Goal: Task Accomplishment & Management: Complete application form

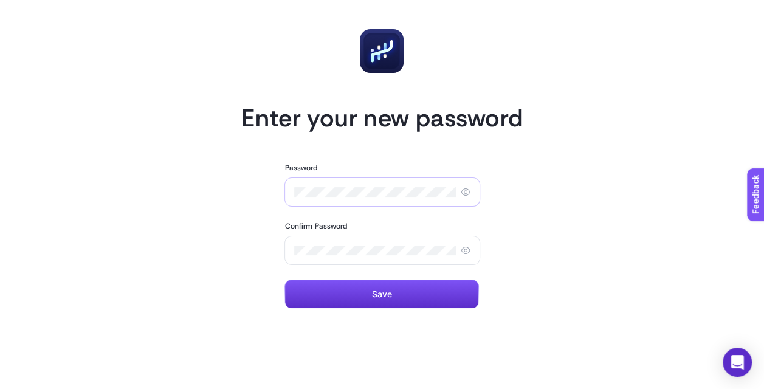
click at [355, 199] on div at bounding box center [382, 191] width 196 height 29
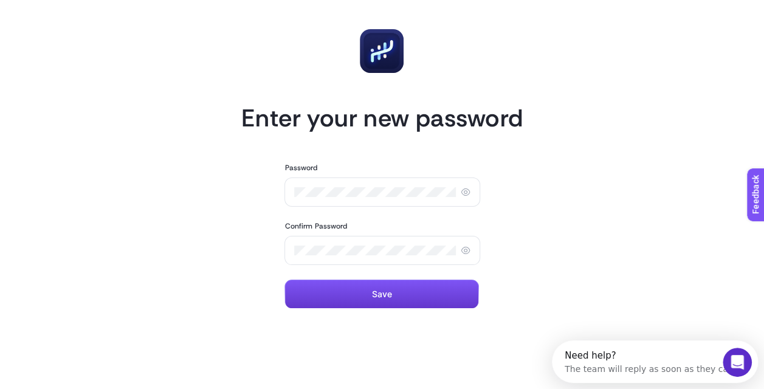
click at [366, 288] on button "Save" at bounding box center [381, 293] width 194 height 29
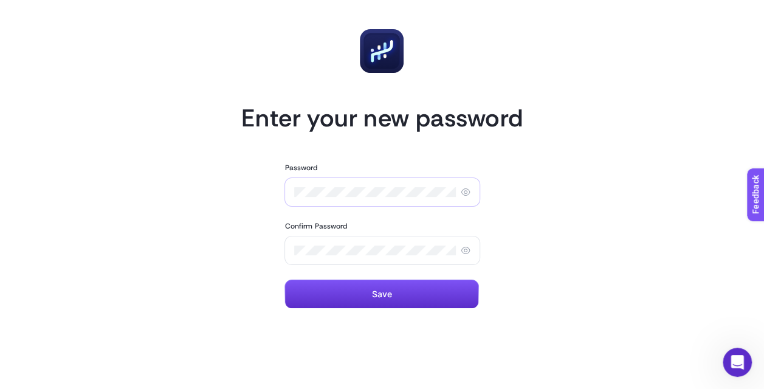
click at [371, 199] on div at bounding box center [382, 191] width 196 height 29
click at [363, 310] on section "Enter your new password Password Confirm Password Save Go back to Login" at bounding box center [381, 235] width 281 height 440
click at [377, 307] on button "Save" at bounding box center [381, 293] width 194 height 29
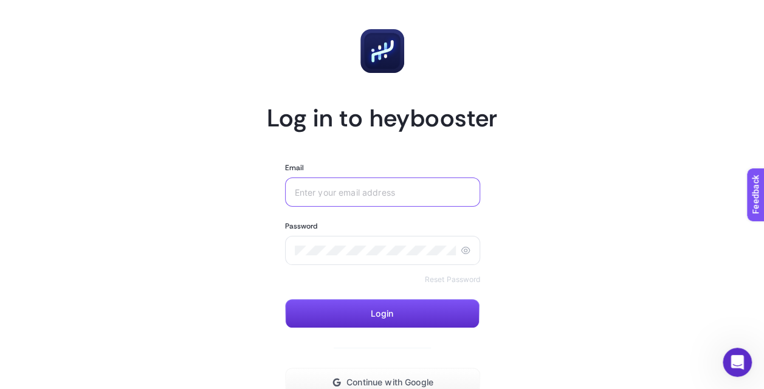
click at [405, 188] on input "Email" at bounding box center [383, 192] width 176 height 10
type input "[EMAIL_ADDRESS][DOMAIN_NAME]"
click at [406, 296] on form "Email [EMAIL_ADDRESS][DOMAIN_NAME] Password Reset Password Login Continue with …" at bounding box center [382, 280] width 194 height 234
click at [394, 312] on button "Login" at bounding box center [382, 313] width 194 height 29
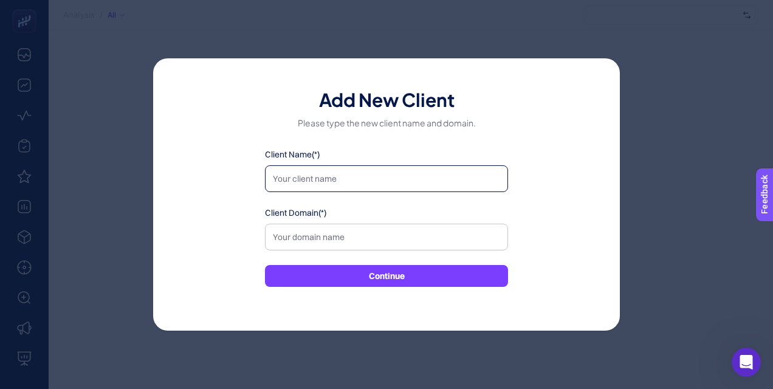
click at [387, 166] on input "Client Name(*)" at bounding box center [386, 178] width 243 height 27
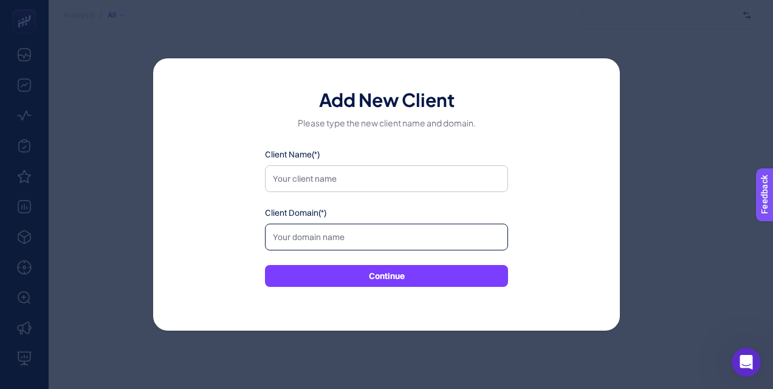
click at [320, 231] on input "Client Domain(*)" at bounding box center [386, 237] width 243 height 27
click at [595, 283] on div "Add New Client Please type the new client name and domain. Client Name(*) Clien…" at bounding box center [386, 194] width 467 height 272
click at [712, 256] on div "Add New Client Please type the new client name and domain. Client Name(*) Clien…" at bounding box center [386, 194] width 773 height 389
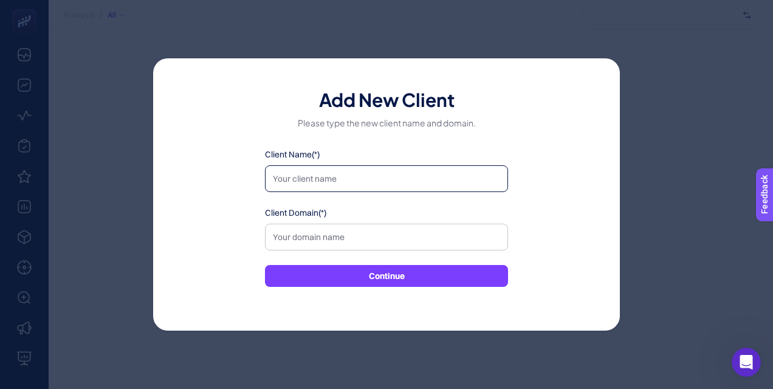
click at [388, 180] on input "Client Name(*)" at bounding box center [386, 178] width 243 height 27
type input "adidas"
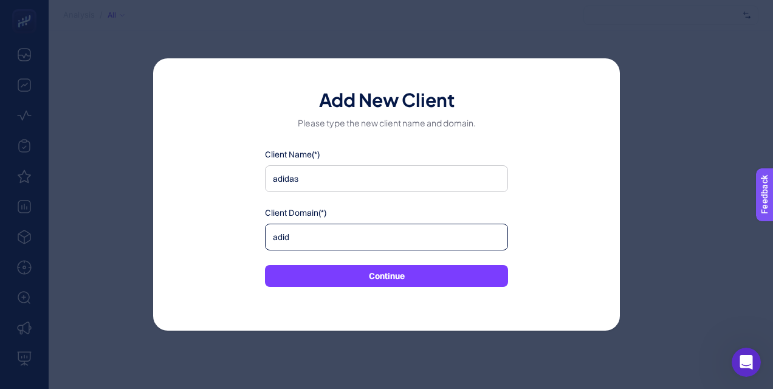
paste input "[URL][DOMAIN_NAME]"
type input "[URL][DOMAIN_NAME]"
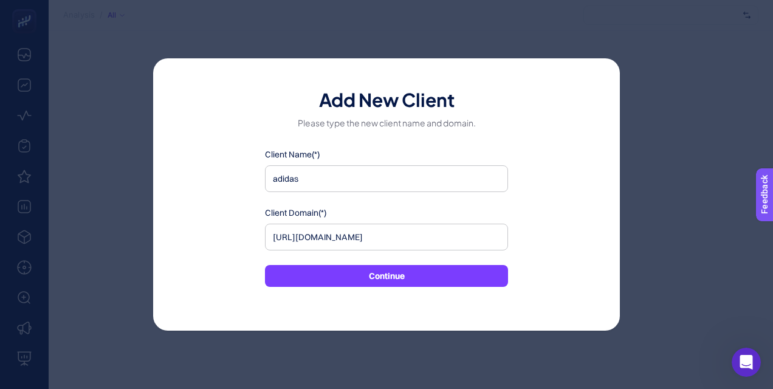
click at [354, 286] on button "Continue" at bounding box center [386, 276] width 243 height 22
